Goal: Check status

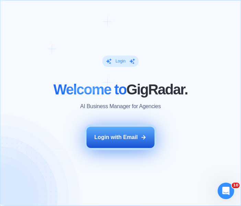
click at [125, 137] on div "Login with Email" at bounding box center [116, 138] width 44 height 8
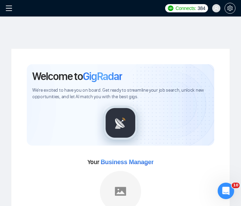
click at [9, 6] on icon "menu" at bounding box center [8, 8] width 7 height 7
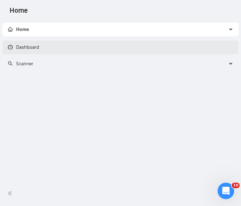
click at [38, 47] on link "Dashboard" at bounding box center [23, 47] width 31 height 6
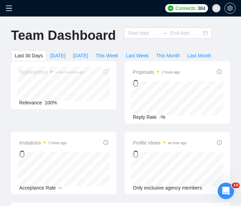
type input "[DATE]"
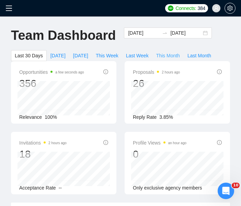
click at [166, 54] on span "This Month" at bounding box center [168, 56] width 24 height 8
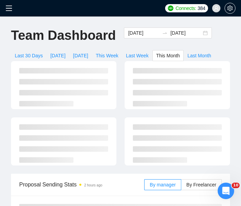
type input "[DATE]"
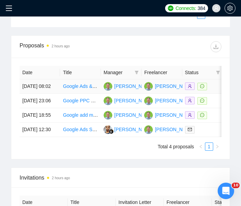
click at [39, 92] on td "[DATE] 08:02" at bounding box center [40, 86] width 41 height 14
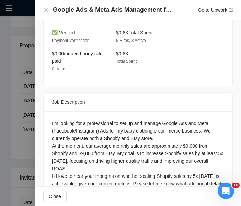
scroll to position [663, 0]
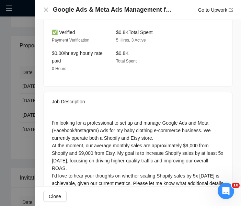
click at [15, 94] on div at bounding box center [120, 103] width 241 height 206
